Goal: Task Accomplishment & Management: Use online tool/utility

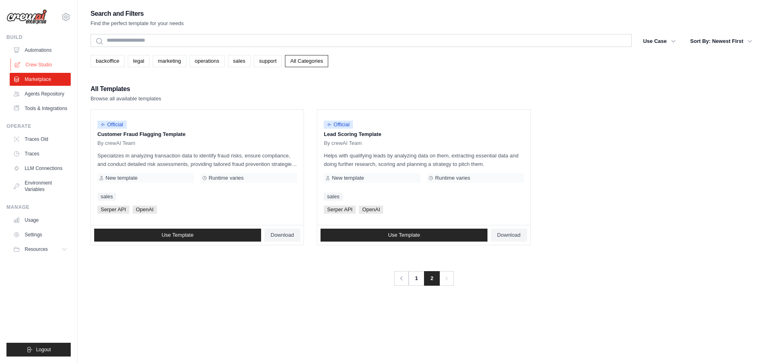
click at [64, 58] on link "Crew Studio" at bounding box center [41, 64] width 61 height 13
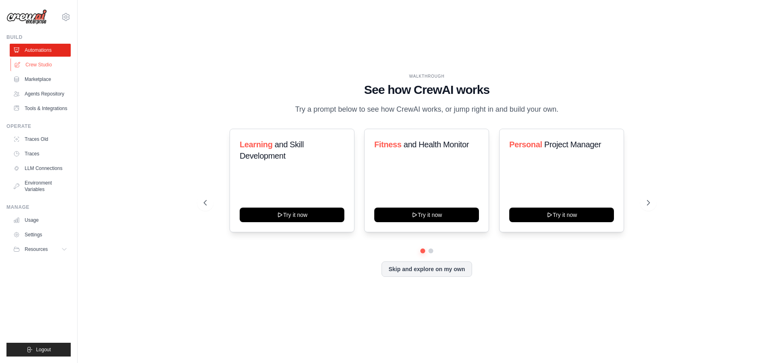
click at [43, 67] on link "Crew Studio" at bounding box center [41, 64] width 61 height 13
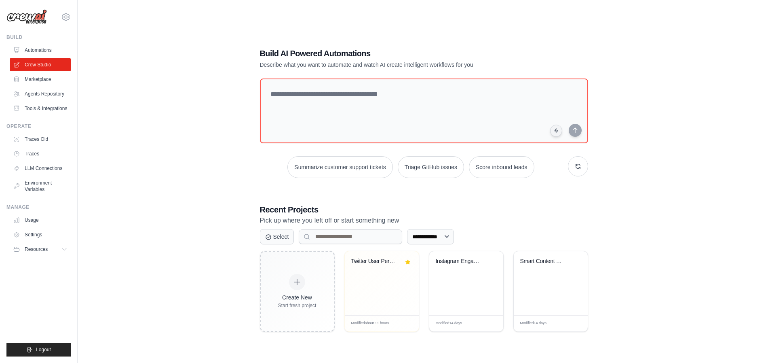
click at [171, 311] on div "**********" at bounding box center [424, 189] width 667 height 363
click at [384, 271] on div "Twitter User Persona Segmentation" at bounding box center [381, 267] width 61 height 19
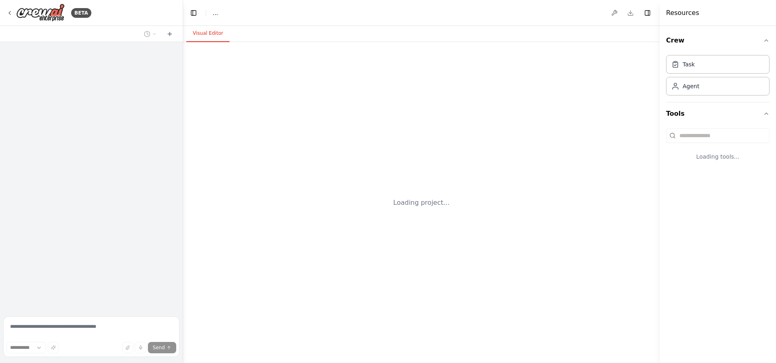
select select "****"
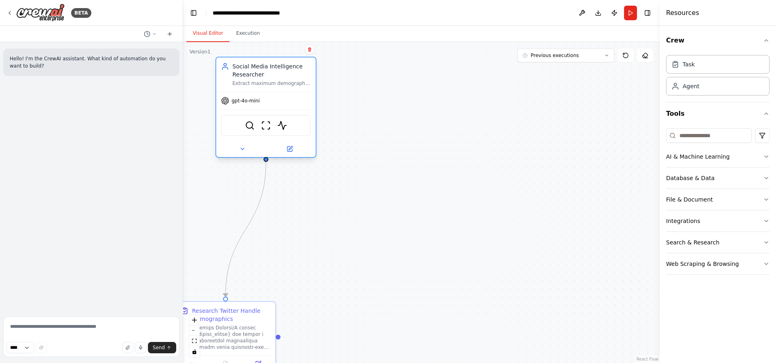
drag, startPoint x: 408, startPoint y: 70, endPoint x: 253, endPoint y: 61, distance: 154.7
click at [253, 61] on div "Social Media Intelligence Researcher Extract maximum demographic insights from …" at bounding box center [265, 74] width 99 height 34
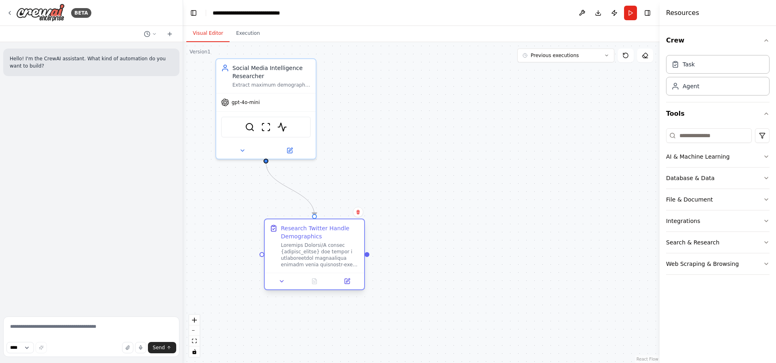
drag, startPoint x: 264, startPoint y: 305, endPoint x: 356, endPoint y: 223, distance: 123.5
click at [356, 223] on div "Research Twitter Handle Demographics" at bounding box center [314, 245] width 99 height 53
click at [204, 52] on div "Version 1" at bounding box center [200, 52] width 21 height 6
click at [647, 58] on icon at bounding box center [646, 58] width 4 height 0
click at [645, 56] on icon at bounding box center [645, 55] width 6 height 6
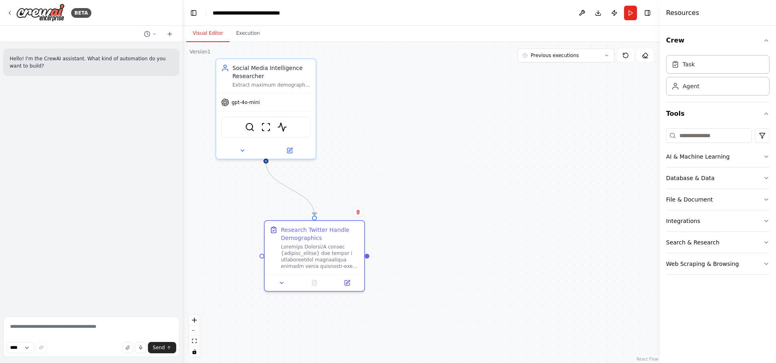
click at [605, 180] on div ".deletable-edge-delete-btn { width: 20px; height: 20px; border: 0px solid #ffff…" at bounding box center [421, 202] width 477 height 321
click at [585, 199] on div ".deletable-edge-delete-btn { width: 20px; height: 20px; border: 0px solid #ffff…" at bounding box center [421, 202] width 477 height 321
click at [156, 33] on icon at bounding box center [154, 34] width 5 height 5
click at [125, 231] on div at bounding box center [91, 181] width 183 height 363
click at [34, 328] on textarea at bounding box center [91, 336] width 176 height 40
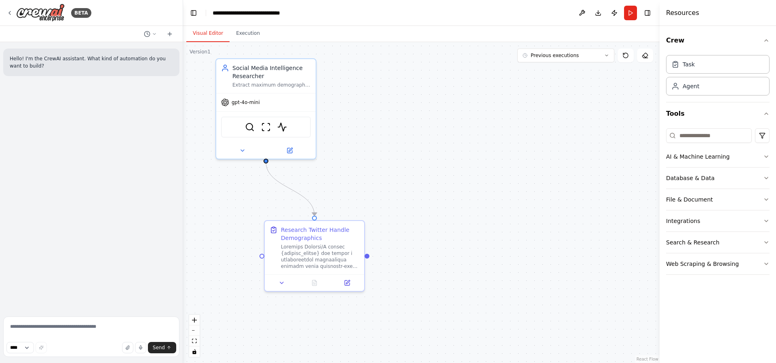
click at [72, 161] on div "Hello! I'm the CrewAI assistant. What kind of automation do you want to build?" at bounding box center [91, 177] width 183 height 271
click at [152, 34] on icon at bounding box center [154, 34] width 5 height 5
click at [125, 66] on span "add more inference-based analysis and dont look at instagram and github.. lets …" at bounding box center [119, 63] width 60 height 6
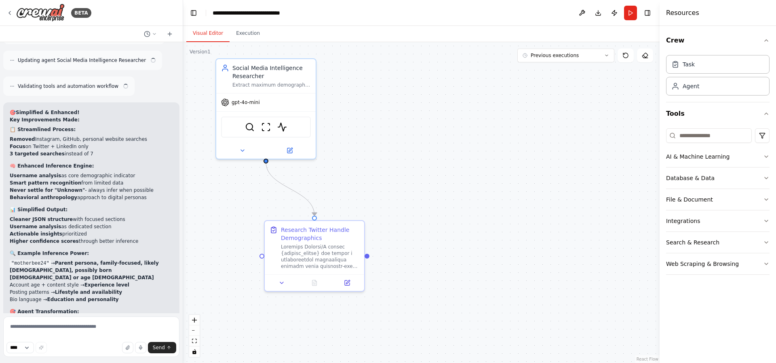
scroll to position [4365, 0]
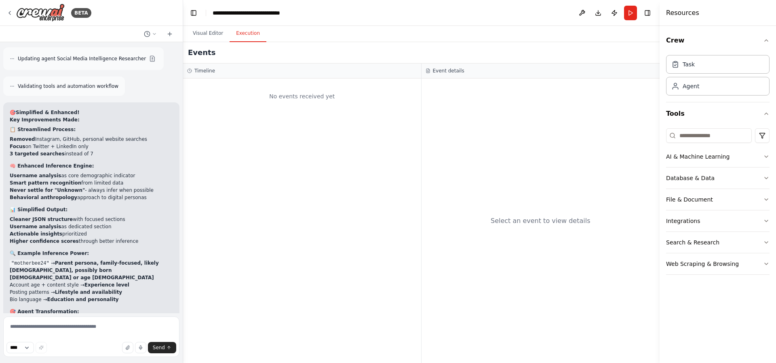
click at [255, 39] on button "Execution" at bounding box center [248, 33] width 37 height 17
click at [612, 13] on button "Publish" at bounding box center [614, 13] width 13 height 15
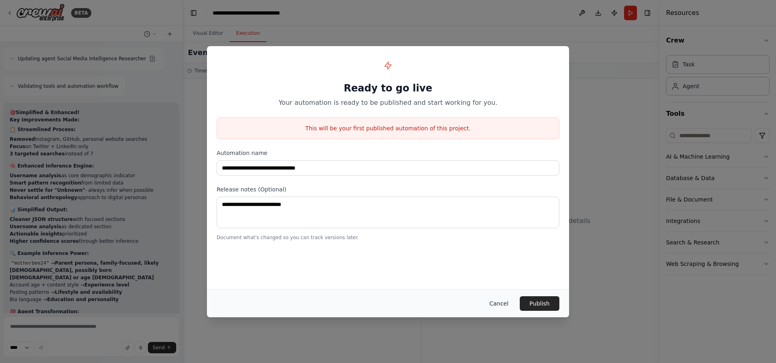
click at [496, 304] on button "Cancel" at bounding box center [499, 303] width 32 height 15
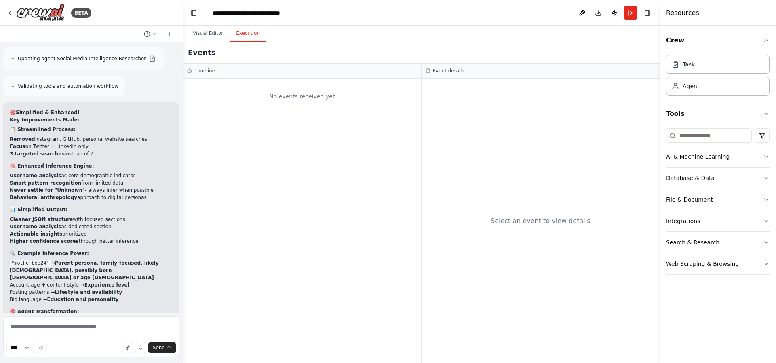
click at [201, 70] on h3 "Timeline" at bounding box center [204, 71] width 21 height 6
click at [311, 100] on div "No events received yet" at bounding box center [302, 95] width 230 height 27
click at [151, 31] on button at bounding box center [150, 34] width 19 height 10
click at [234, 186] on div "No events received yet" at bounding box center [302, 220] width 238 height 284
click at [122, 236] on div at bounding box center [91, 181] width 183 height 363
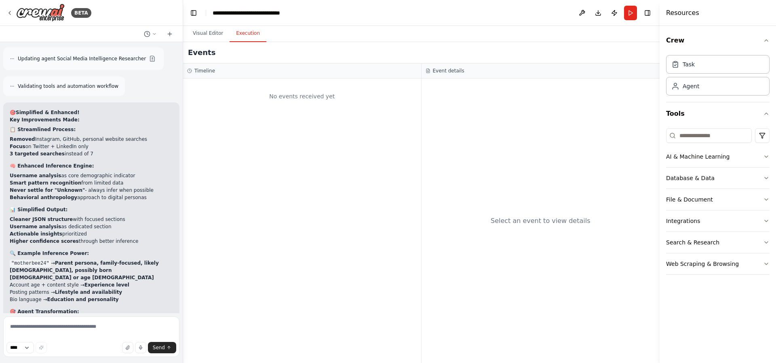
click at [525, 162] on div "Select an event to view details" at bounding box center [541, 220] width 239 height 284
click at [30, 260] on code ""motherbee24"" at bounding box center [30, 263] width 41 height 7
copy code "motherbee24"
click at [25, 327] on textarea at bounding box center [91, 336] width 176 height 40
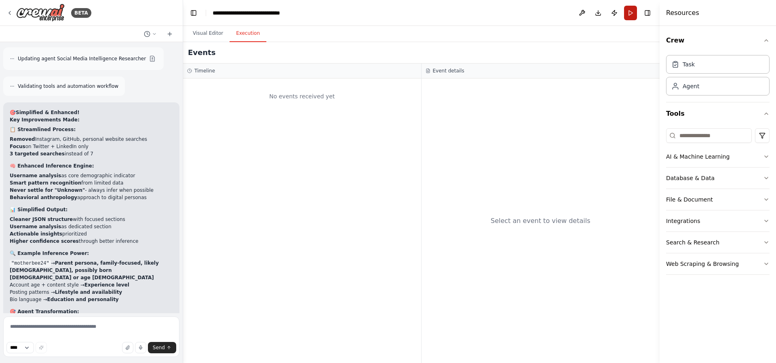
click at [634, 17] on button "Run" at bounding box center [630, 13] width 13 height 15
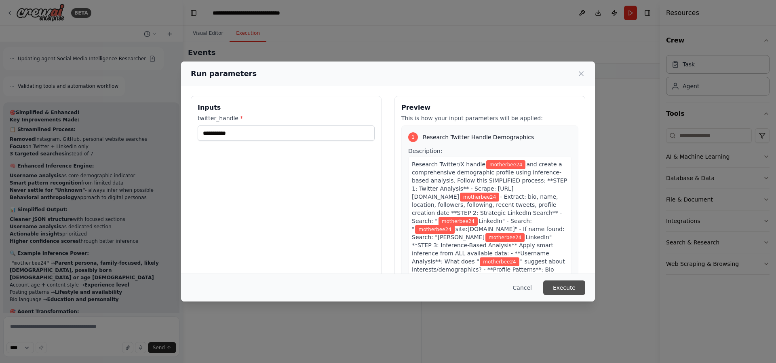
click at [574, 285] on button "Execute" at bounding box center [564, 287] width 42 height 15
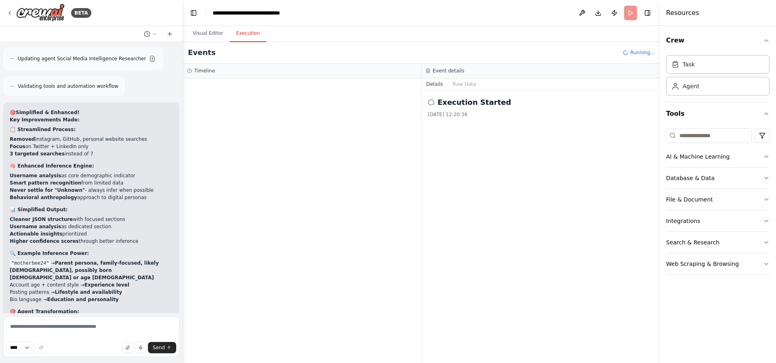
click at [264, 205] on div at bounding box center [302, 220] width 238 height 284
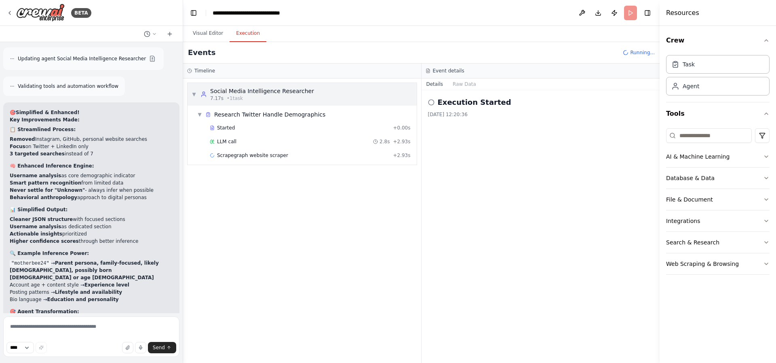
click at [302, 93] on div "Social Media Intelligence Researcher" at bounding box center [262, 91] width 104 height 8
click at [288, 131] on div "Started + 0.00s" at bounding box center [310, 128] width 207 height 12
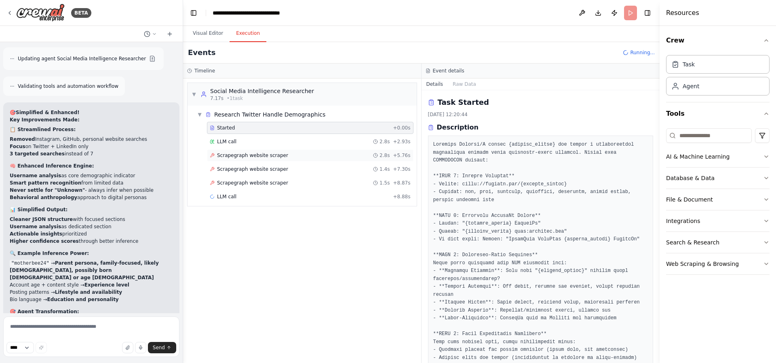
click at [264, 156] on span "Scrapegraph website scraper" at bounding box center [252, 155] width 71 height 6
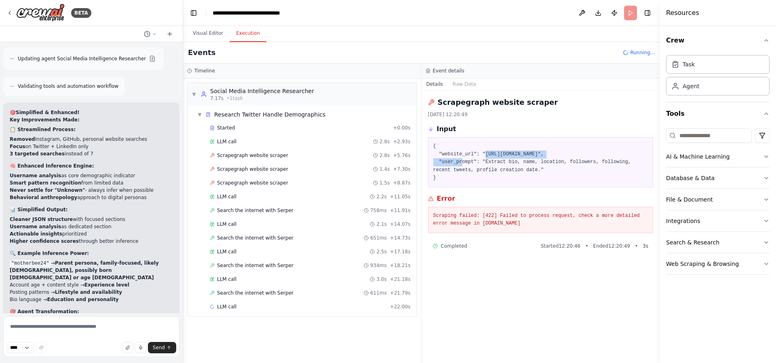
drag, startPoint x: 576, startPoint y: 154, endPoint x: 486, endPoint y: 153, distance: 89.8
click at [486, 153] on pre "{ "website_url": "https://twitter.com/motherbee24", "user_prompt": "Extract bio…" at bounding box center [540, 162] width 215 height 40
copy pre "https://twitter.com/motherbee24"
drag, startPoint x: 486, startPoint y: 161, endPoint x: 540, endPoint y: 171, distance: 54.6
click at [540, 171] on pre "{ "website_url": "https://twitter.com/motherbee24", "user_prompt": "Extract bio…" at bounding box center [540, 162] width 215 height 40
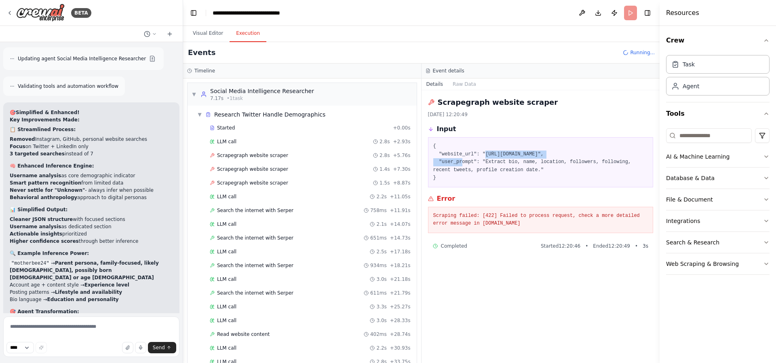
copy pre "Extract bio, name, location, followers, following, recent tweets, profile creat…"
click at [274, 181] on span "Scrapegraph website scraper" at bounding box center [252, 183] width 71 height 6
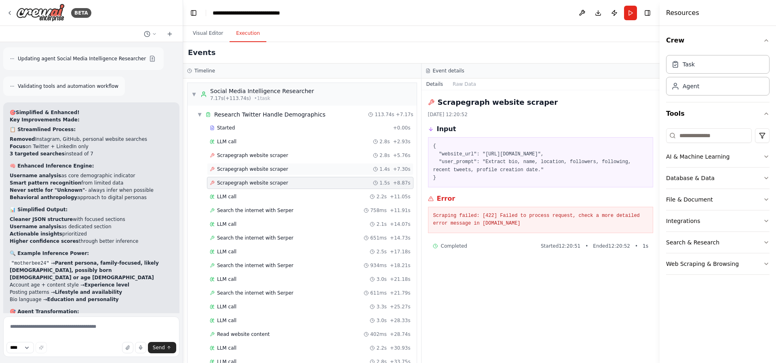
click at [273, 170] on span "Scrapegraph website scraper" at bounding box center [252, 169] width 71 height 6
click at [273, 156] on span "Scrapegraph website scraper" at bounding box center [252, 155] width 71 height 6
click at [272, 202] on div "LLM call 2.2s + 11.05s" at bounding box center [310, 196] width 207 height 12
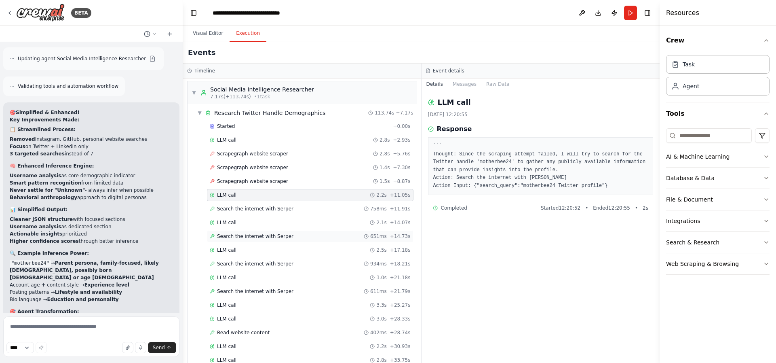
scroll to position [292, 0]
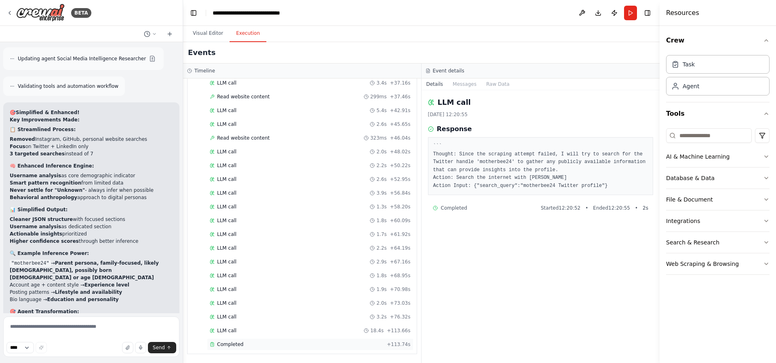
click at [243, 345] on div "Completed" at bounding box center [297, 344] width 174 height 6
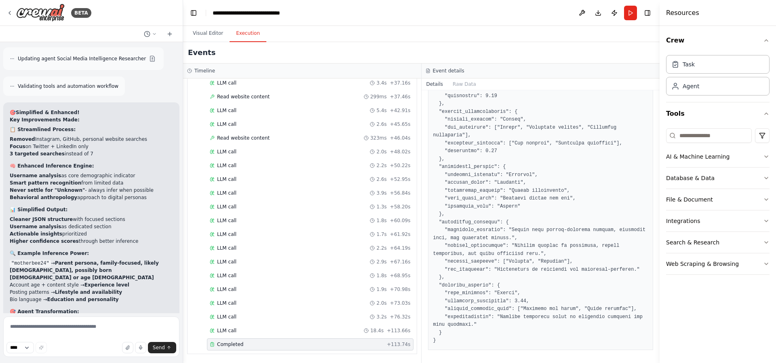
scroll to position [704, 0]
click at [70, 326] on textarea at bounding box center [91, 336] width 176 height 40
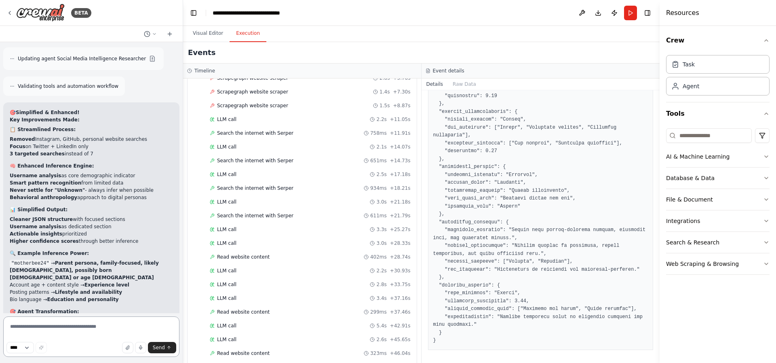
scroll to position [0, 0]
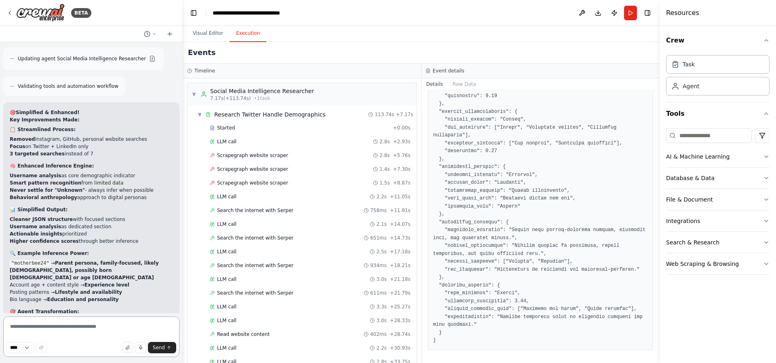
click at [54, 325] on textarea at bounding box center [91, 336] width 176 height 40
type textarea "**********"
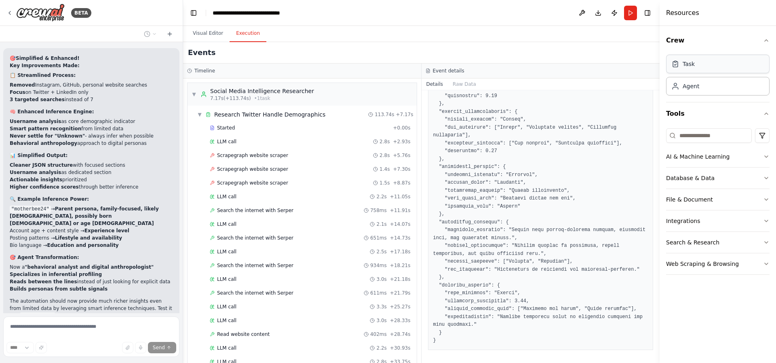
scroll to position [4391, 0]
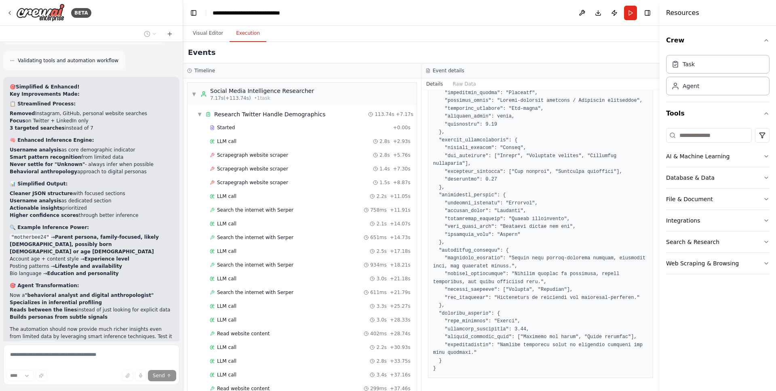
click at [88, 361] on div "x api is failing" at bounding box center [91, 371] width 176 height 20
click at [607, 178] on pre at bounding box center [540, 57] width 215 height 631
click at [83, 361] on div "x api is failing" at bounding box center [91, 371] width 176 height 20
click at [46, 362] on div "Thinking..." at bounding box center [28, 397] width 50 height 21
click at [118, 362] on div "Thinking..." at bounding box center [91, 397] width 176 height 21
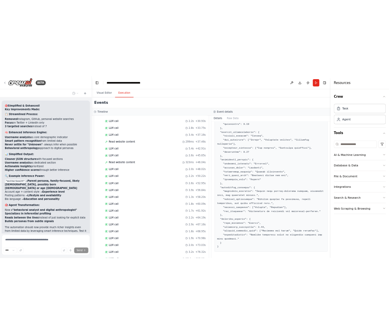
scroll to position [292, 0]
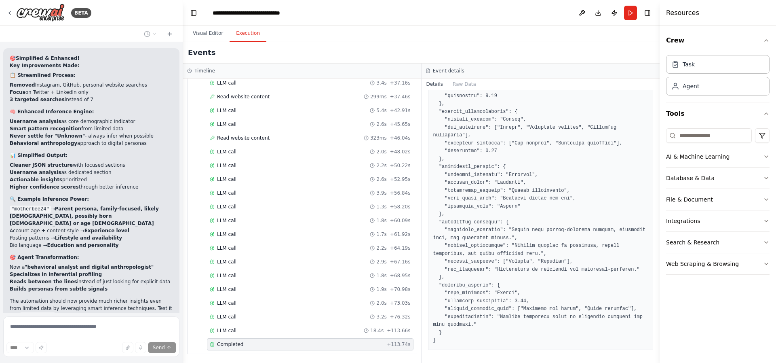
click at [50, 332] on div "x api is failing" at bounding box center [91, 342] width 176 height 20
drag, startPoint x: 43, startPoint y: 302, endPoint x: 47, endPoint y: 300, distance: 4.4
click at [44, 359] on div "Thinking..." at bounding box center [28, 369] width 50 height 21
drag, startPoint x: 21, startPoint y: 297, endPoint x: 49, endPoint y: 299, distance: 27.6
click at [49, 359] on div "Thinking..." at bounding box center [28, 369] width 50 height 21
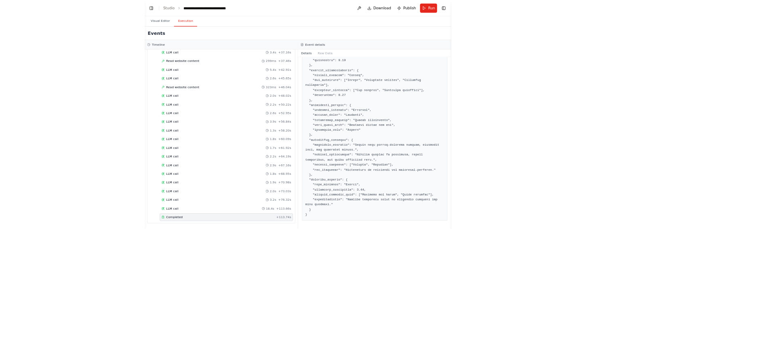
scroll to position [4419, 0]
